Goal: Find specific page/section: Find specific page/section

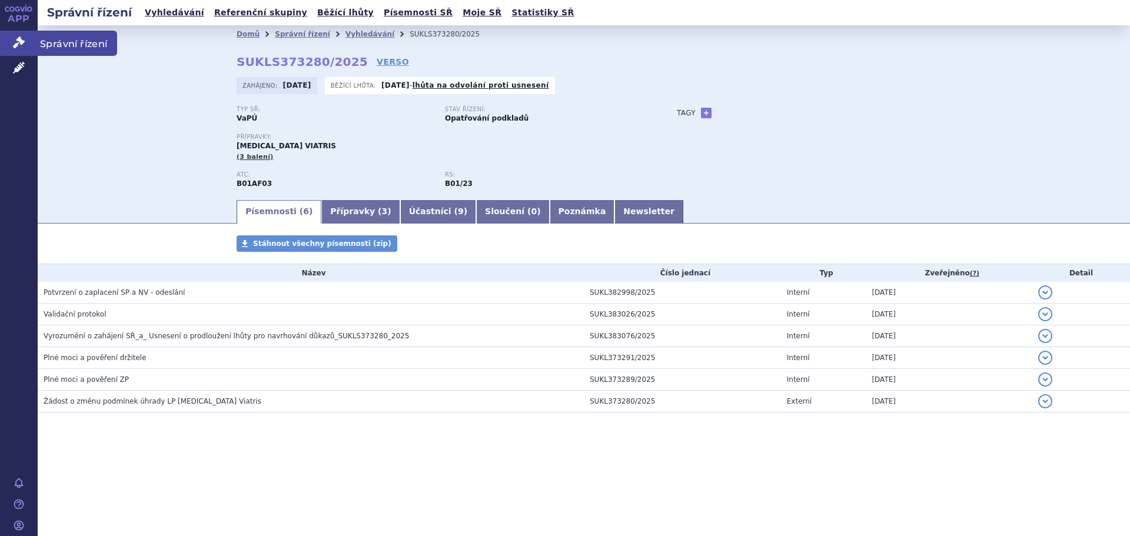
click at [69, 41] on span "Správní řízení" at bounding box center [77, 43] width 79 height 25
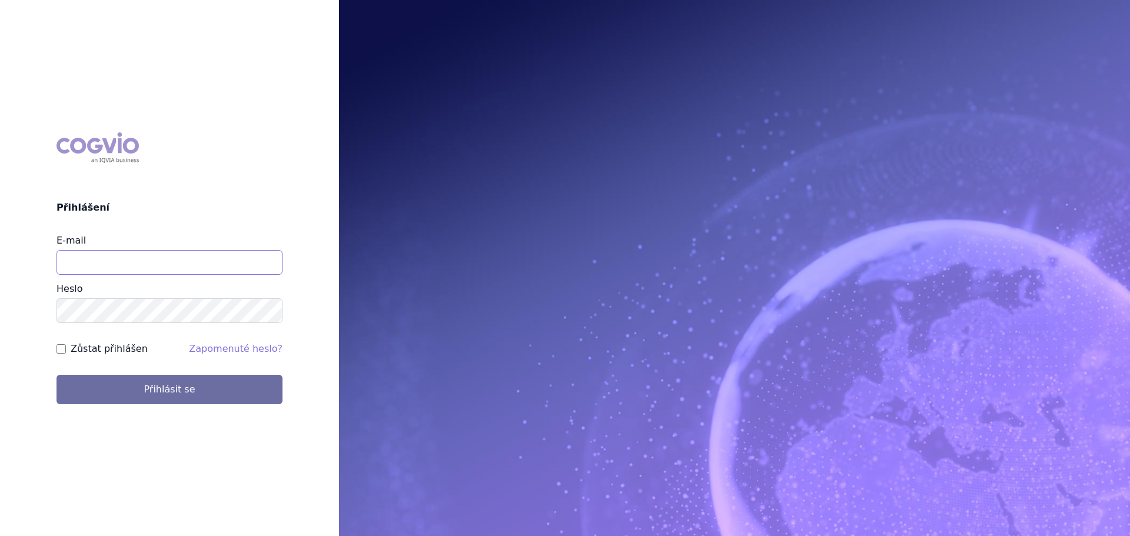
click at [127, 258] on input "E-mail" at bounding box center [170, 262] width 226 height 25
type input "jan.nedved@viatris.com"
click at [57, 375] on button "Přihlásit se" at bounding box center [170, 389] width 226 height 29
